Goal: Information Seeking & Learning: Learn about a topic

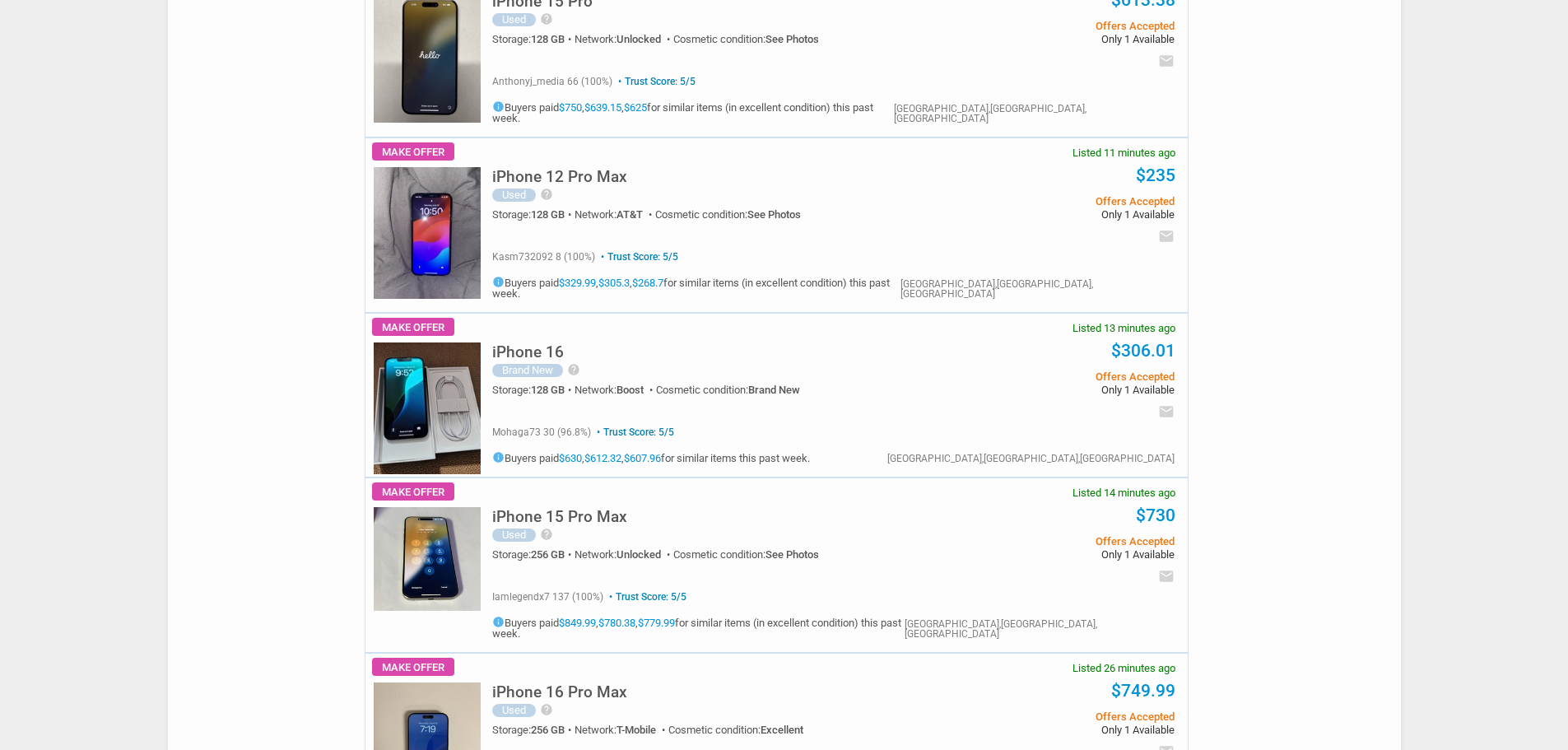
scroll to position [412, 0]
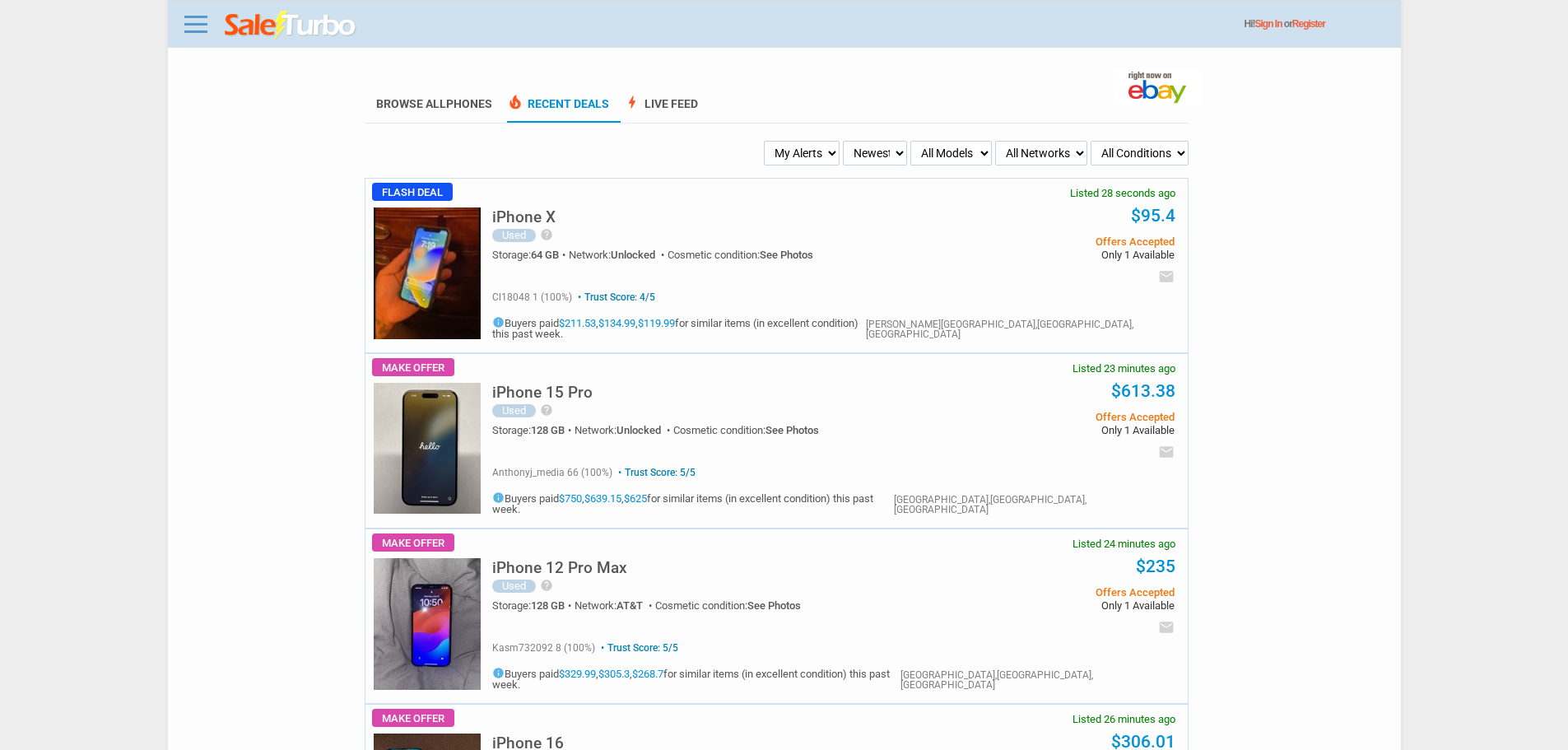
drag, startPoint x: 797, startPoint y: 145, endPoint x: 798, endPoint y: 167, distance: 22.0
click at [797, 145] on select "My Alerts All Deals BIN Only w/ Offers Only" at bounding box center [802, 153] width 75 height 25
select select "flash_bin"
click at [766, 142] on select "My Alerts All Deals BIN Only w/ Offers Only" at bounding box center [802, 153] width 75 height 25
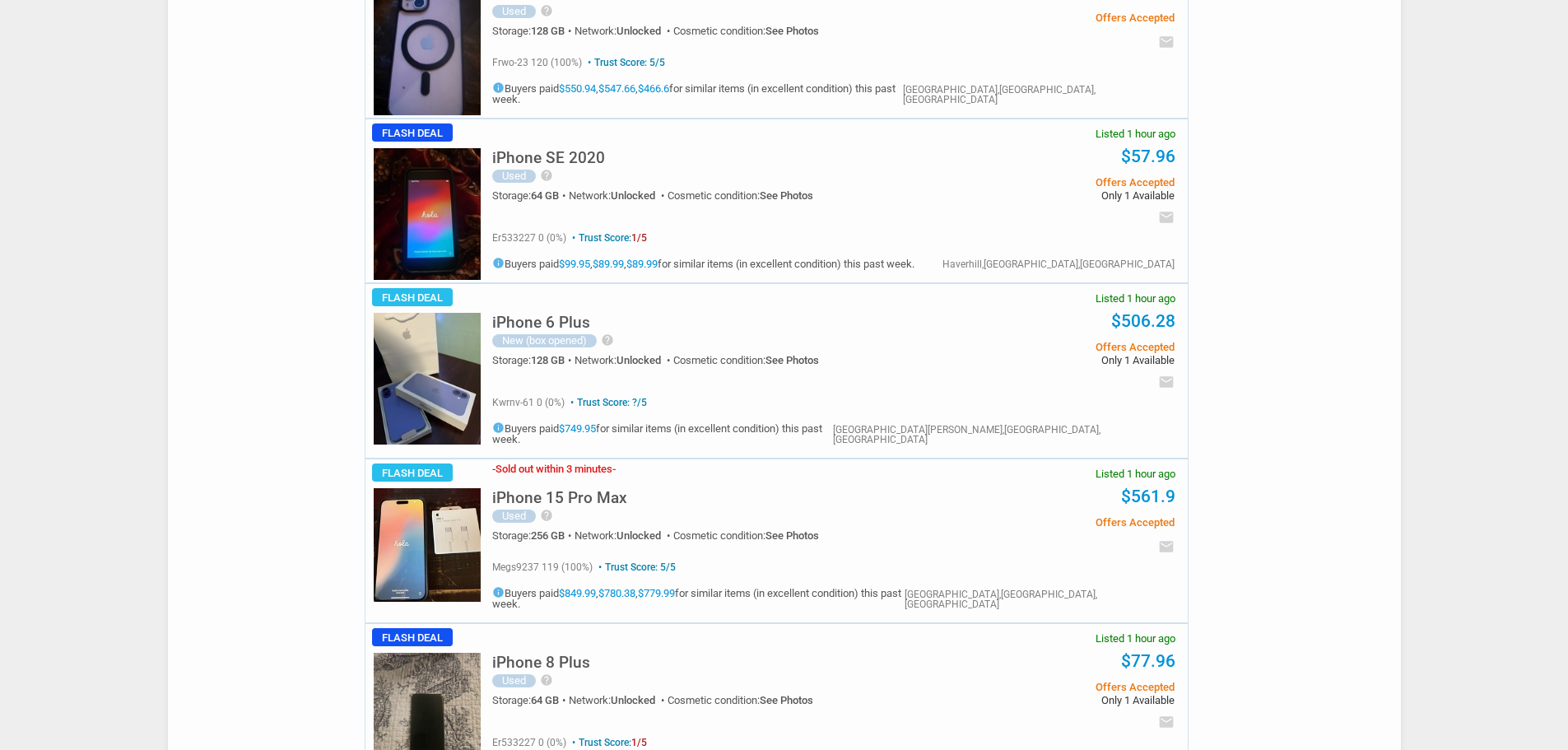
scroll to position [412, 0]
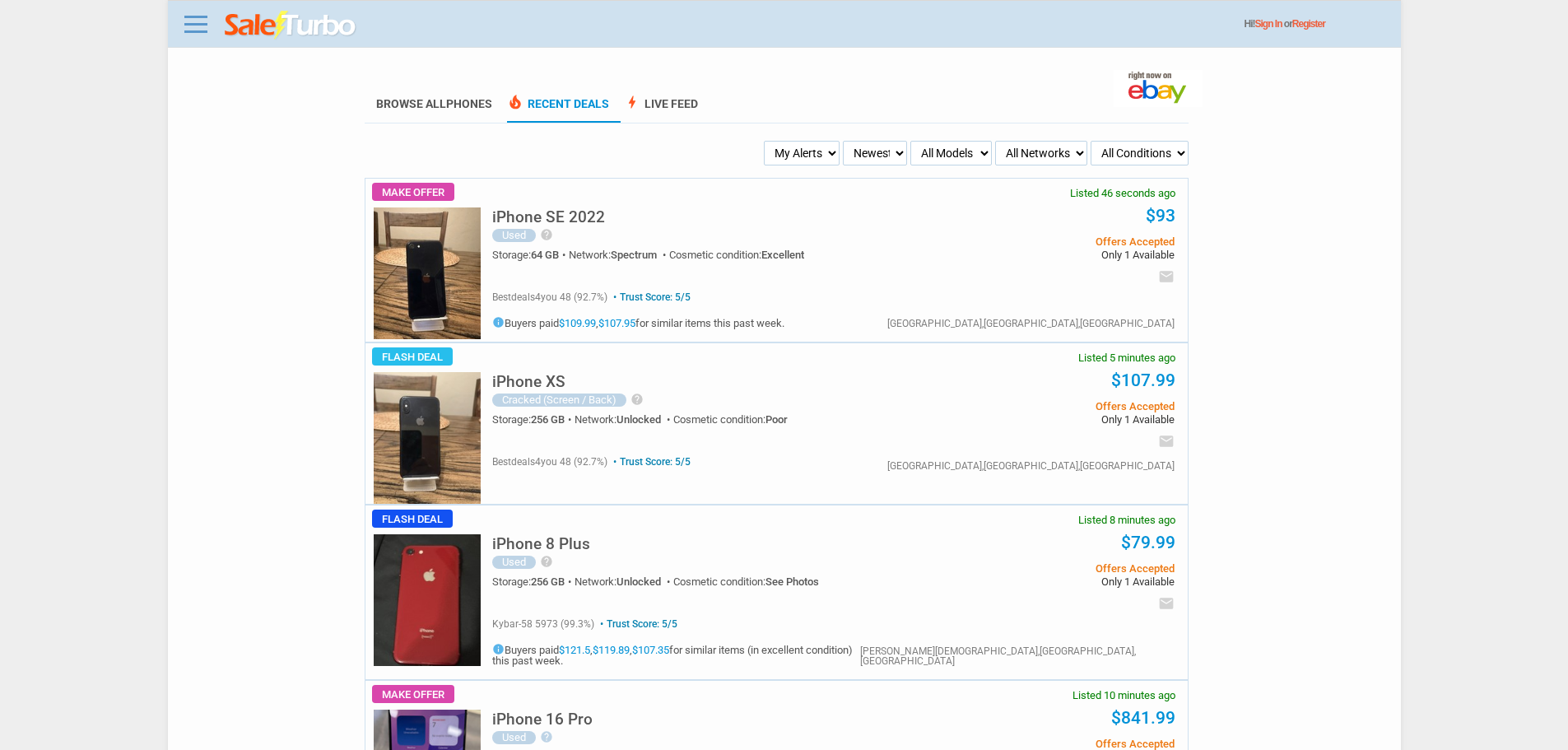
drag, startPoint x: 788, startPoint y: 66, endPoint x: 788, endPoint y: 86, distance: 20.0
click at [787, 76] on section "Browse All Phones local_fire_department Recent Deals bolt Live Feed" at bounding box center [777, 95] width 824 height 58
drag, startPoint x: 841, startPoint y: 146, endPoint x: 812, endPoint y: 155, distance: 30.4
click at [841, 147] on ul "My Alerts All Deals BIN Only w/ Offers Only Newest Oldest Sold Fastest Savvy Bu…" at bounding box center [776, 153] width 825 height 25
click at [812, 155] on select "My Alerts All Deals BIN Only w/ Offers Only" at bounding box center [802, 153] width 75 height 25
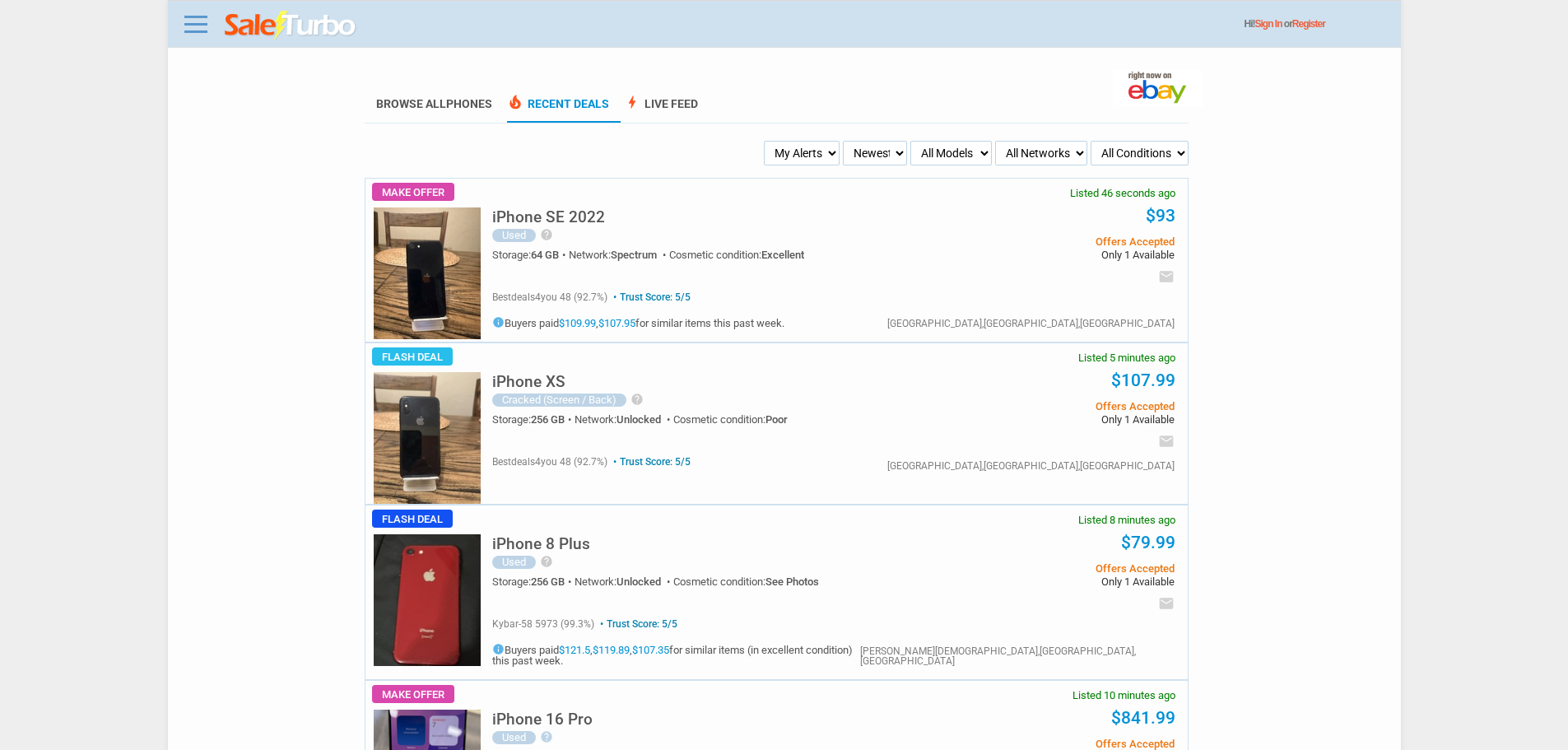
select select "flash_bin"
click at [766, 142] on select "My Alerts All Deals BIN Only w/ Offers Only" at bounding box center [802, 153] width 75 height 25
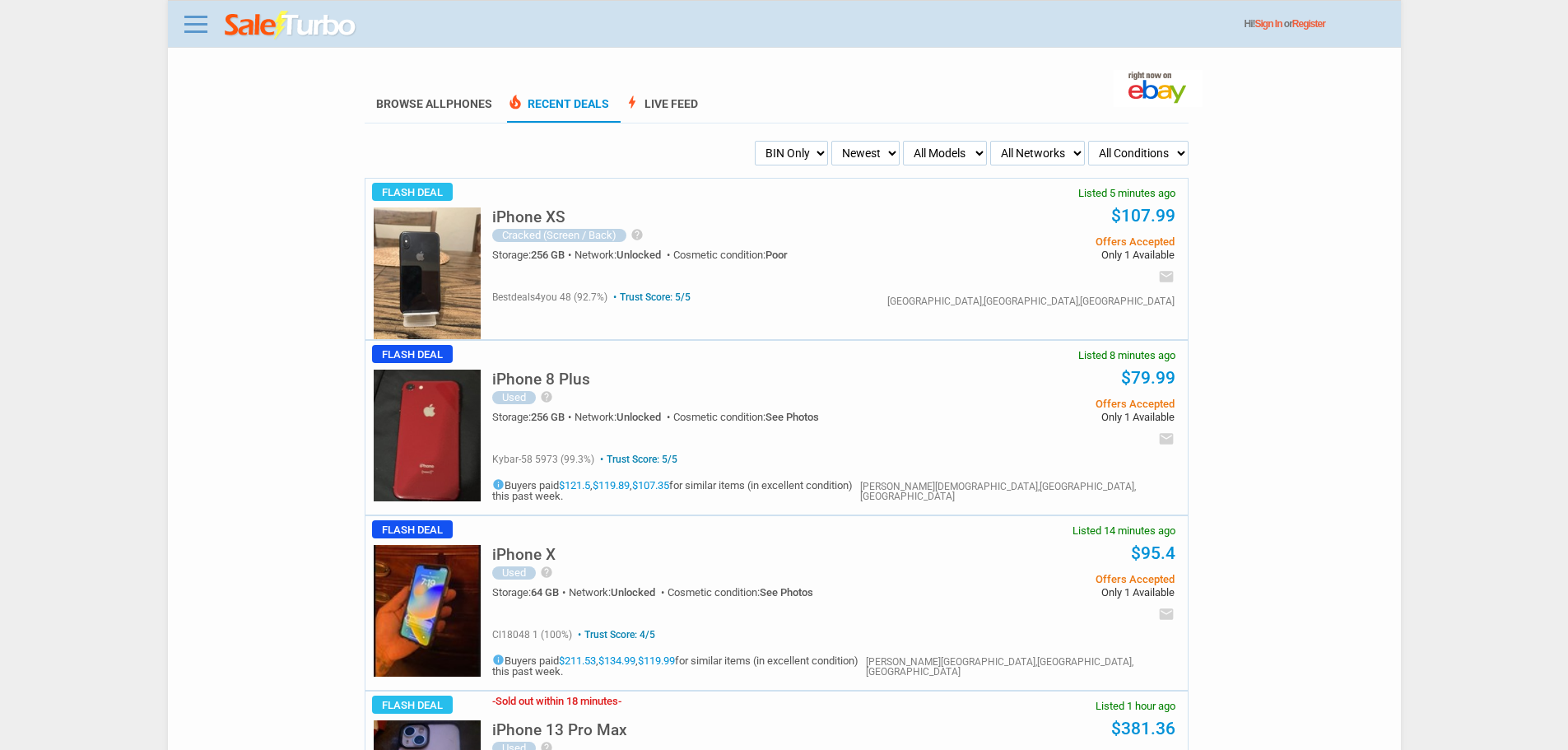
click at [866, 166] on select "Newest Oldest Sold Fastest Savvy Buyers Price (Low - High) Price (High - Low)" at bounding box center [865, 153] width 68 height 25
select select "fastest"
click at [831, 142] on select "Newest Oldest Sold Fastest Savvy Buyers Price (Low - High) Price (High - Low)" at bounding box center [865, 153] width 68 height 25
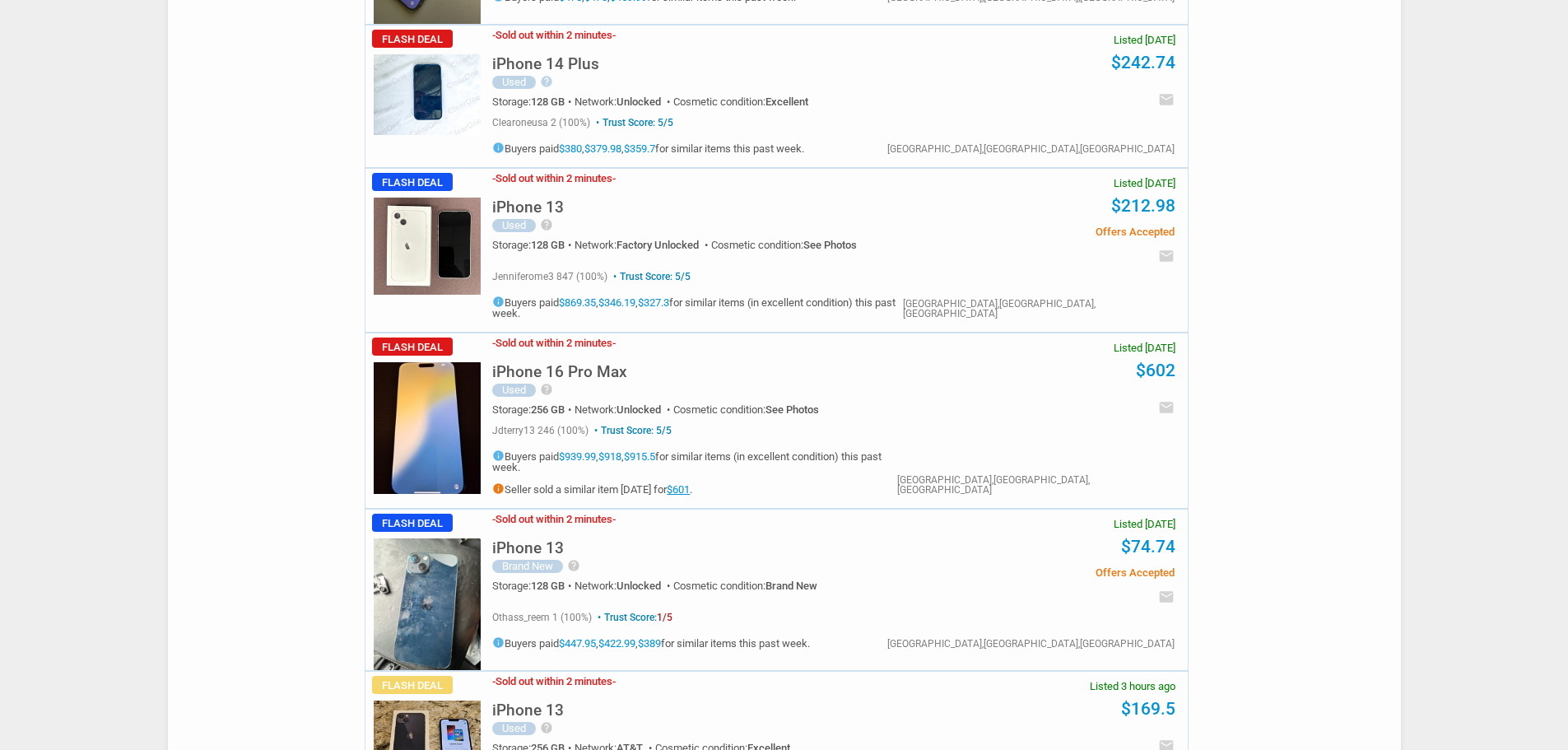
scroll to position [659, 0]
